Goal: Navigation & Orientation: Find specific page/section

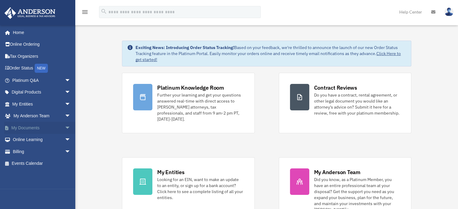
click at [36, 127] on link "My Documents arrow_drop_down" at bounding box center [42, 128] width 76 height 12
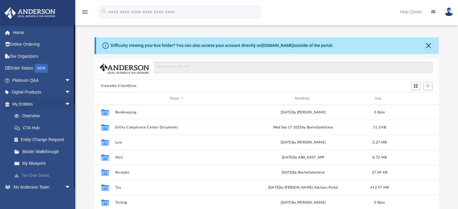
scroll to position [132, 340]
click at [65, 103] on span "arrow_drop_down" at bounding box center [71, 104] width 12 height 12
click at [65, 116] on span "arrow_drop_down" at bounding box center [71, 116] width 12 height 12
